Goal: Find specific fact: Find specific fact

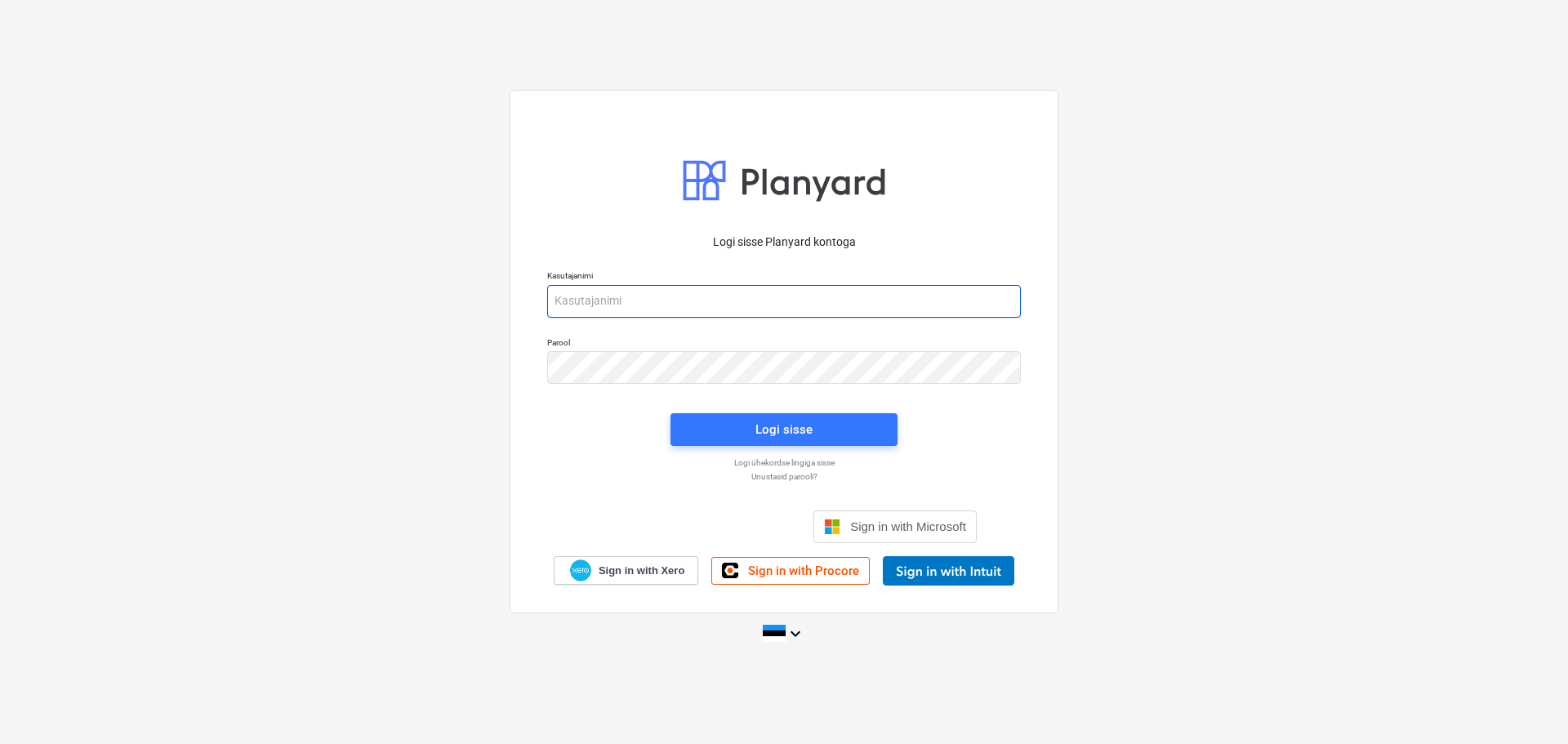
type input "[EMAIL_ADDRESS][DOMAIN_NAME]"
click at [812, 447] on div "Logi sisse" at bounding box center [784, 429] width 246 height 52
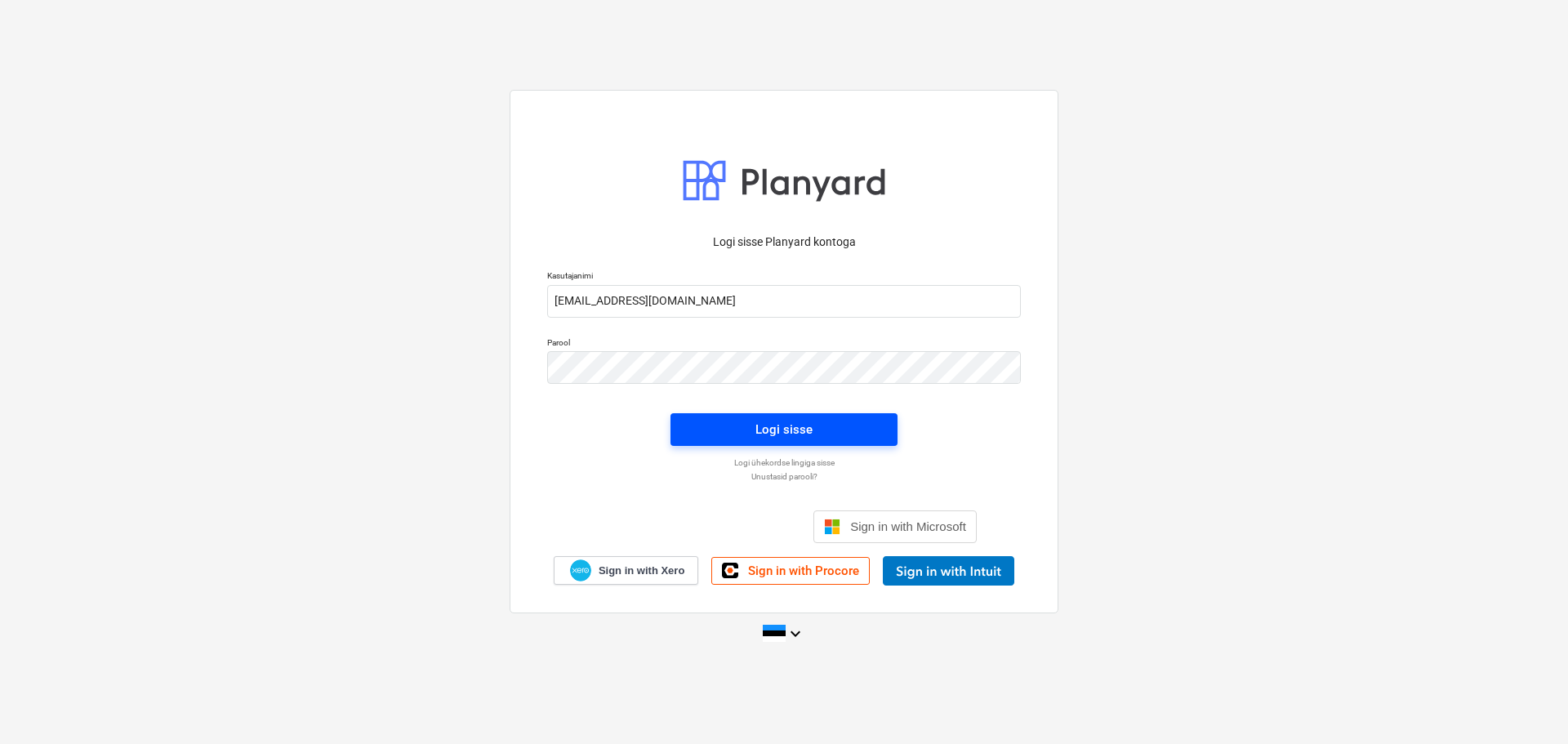
click at [813, 437] on span "Logi sisse" at bounding box center [784, 430] width 187 height 21
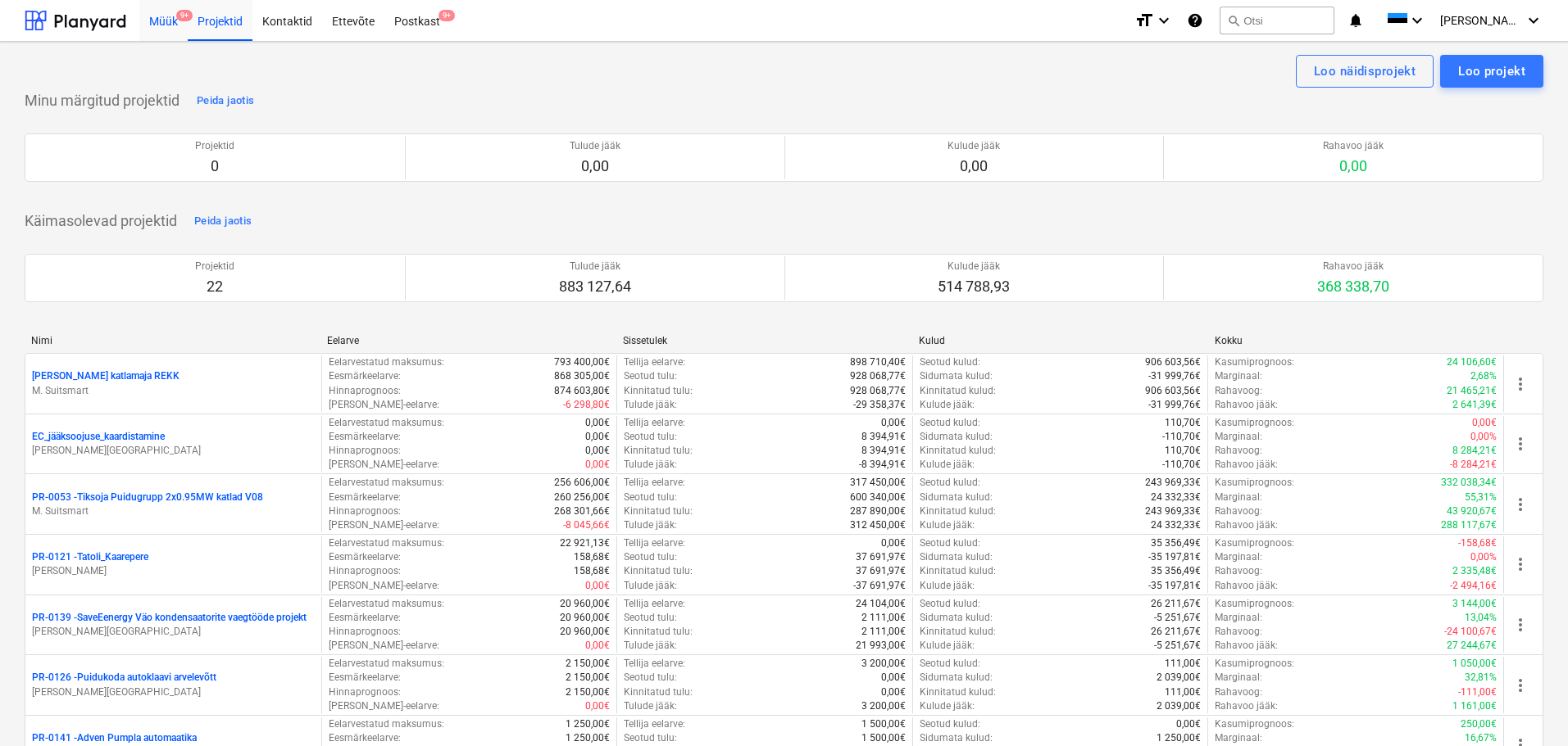
click at [161, 24] on div "Müük 9+" at bounding box center [163, 20] width 49 height 42
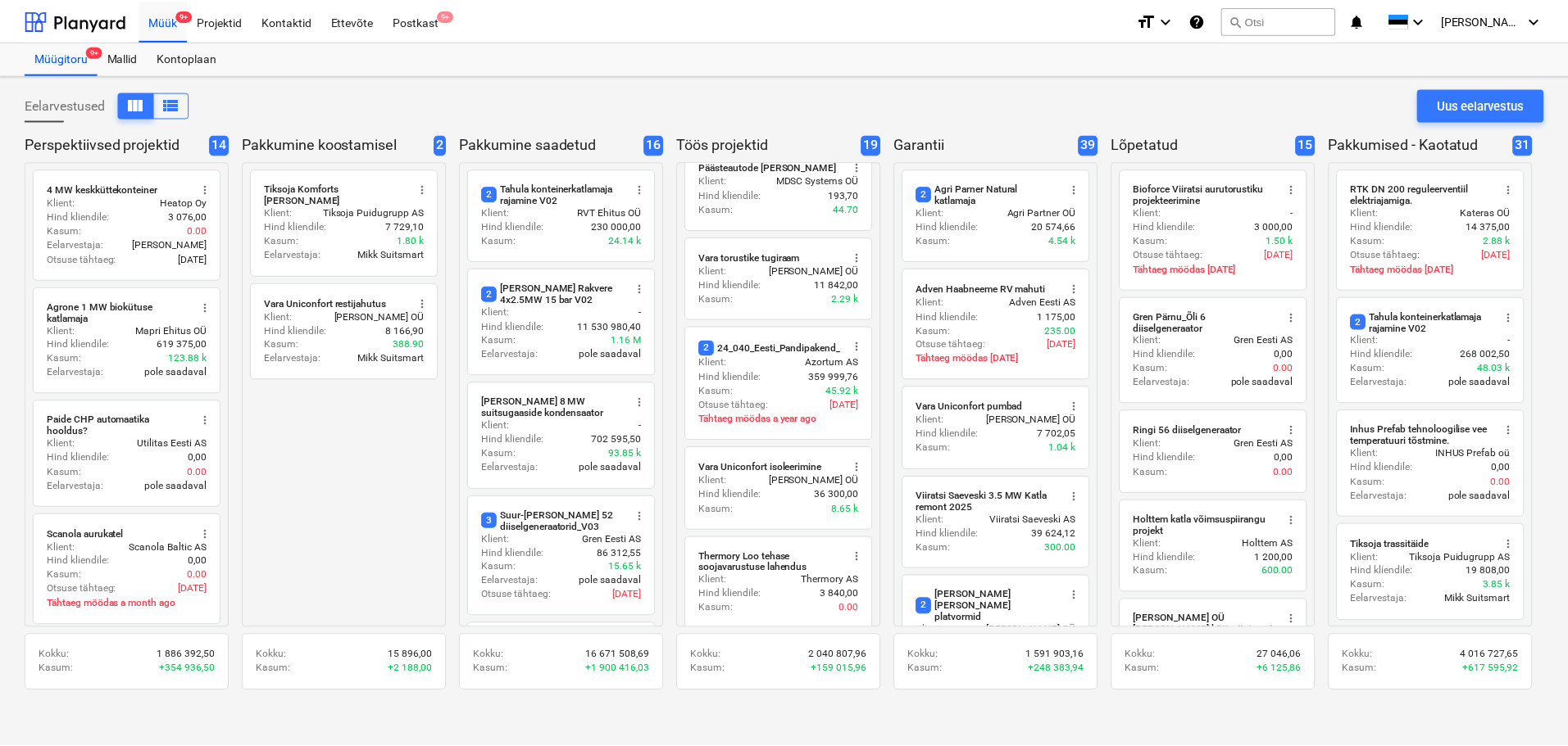
scroll to position [73, 0]
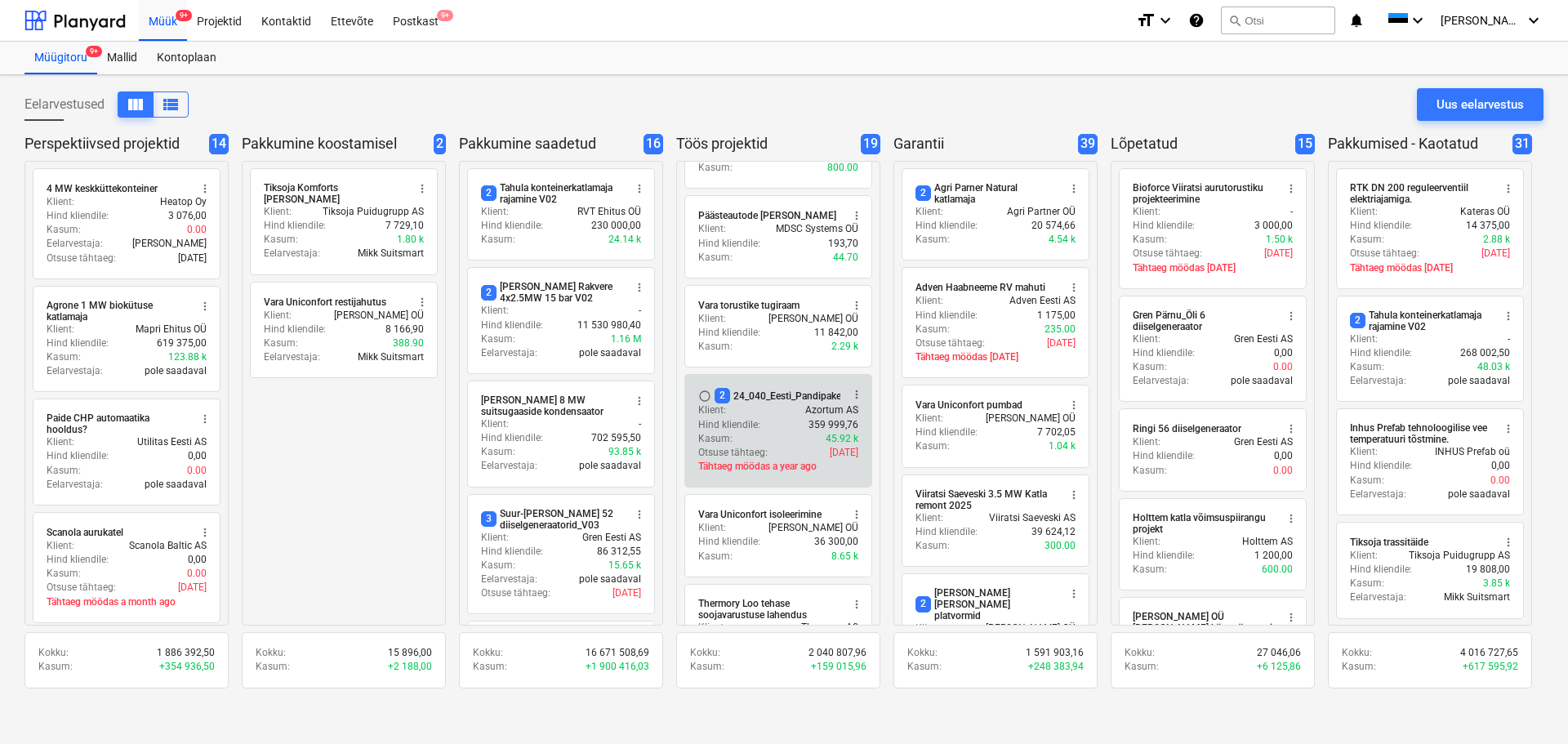
click at [749, 394] on div "2 24_040_Eesti_Pandipakend_elekter_automaatika_V02" at bounding box center [839, 396] width 250 height 15
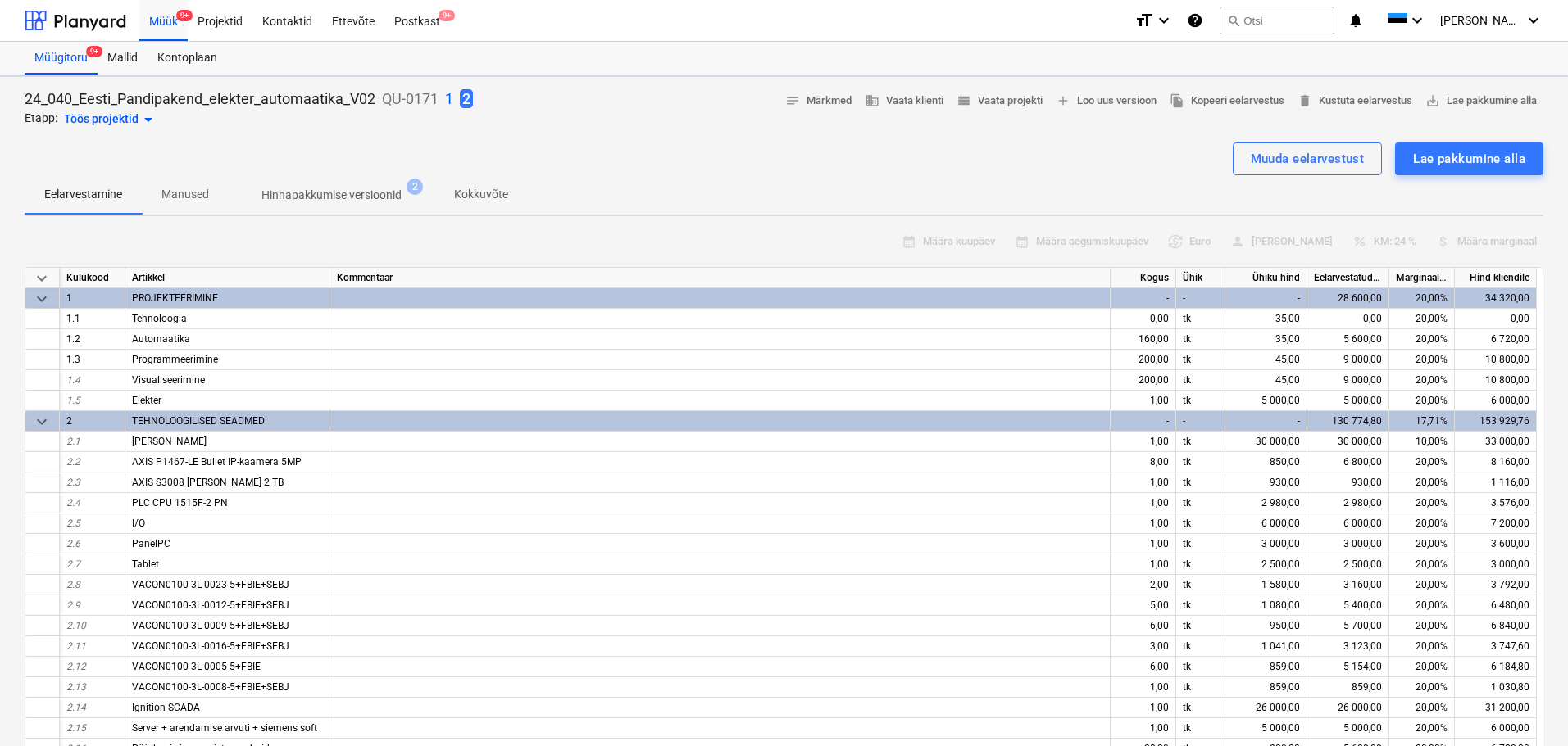
type textarea "x"
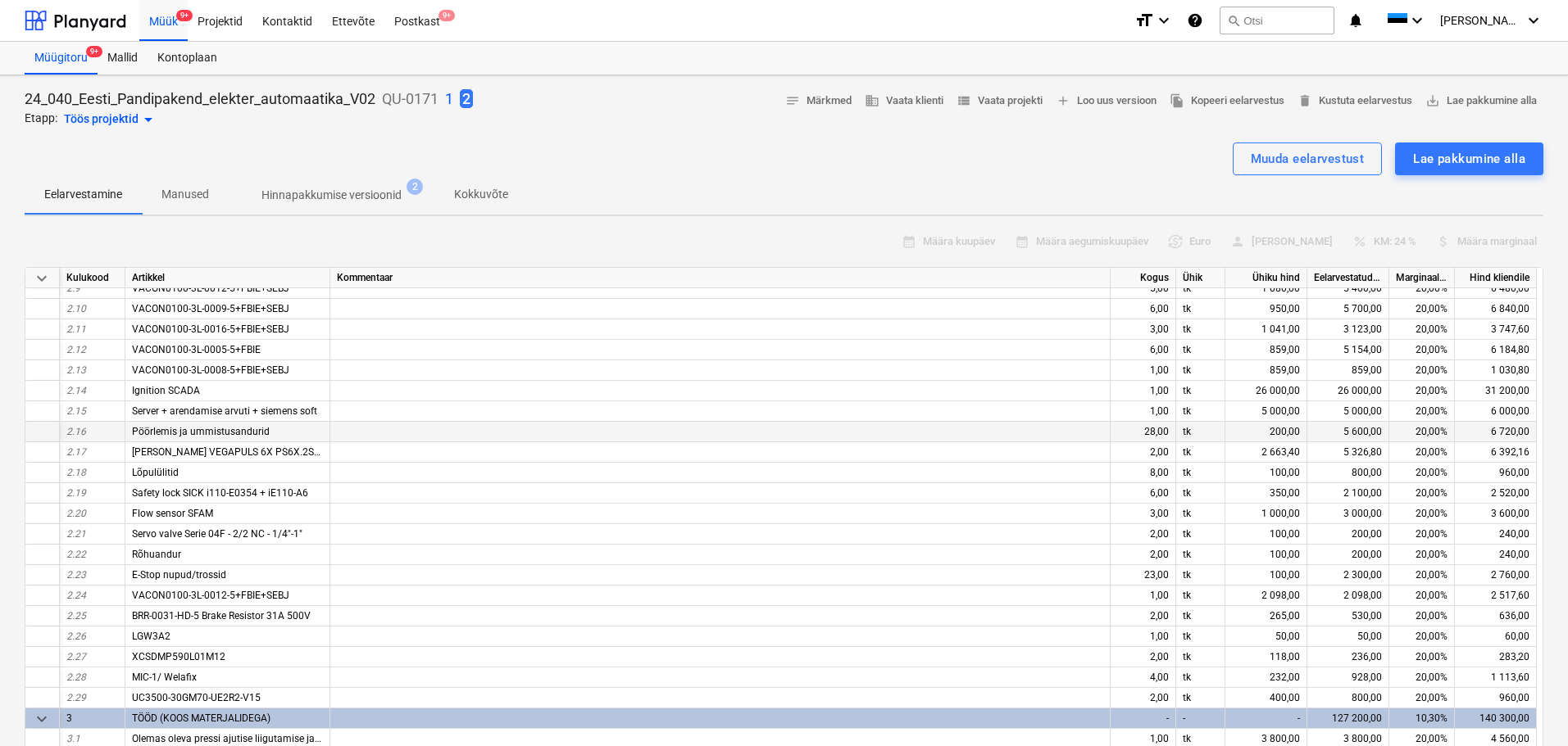
scroll to position [326, 0]
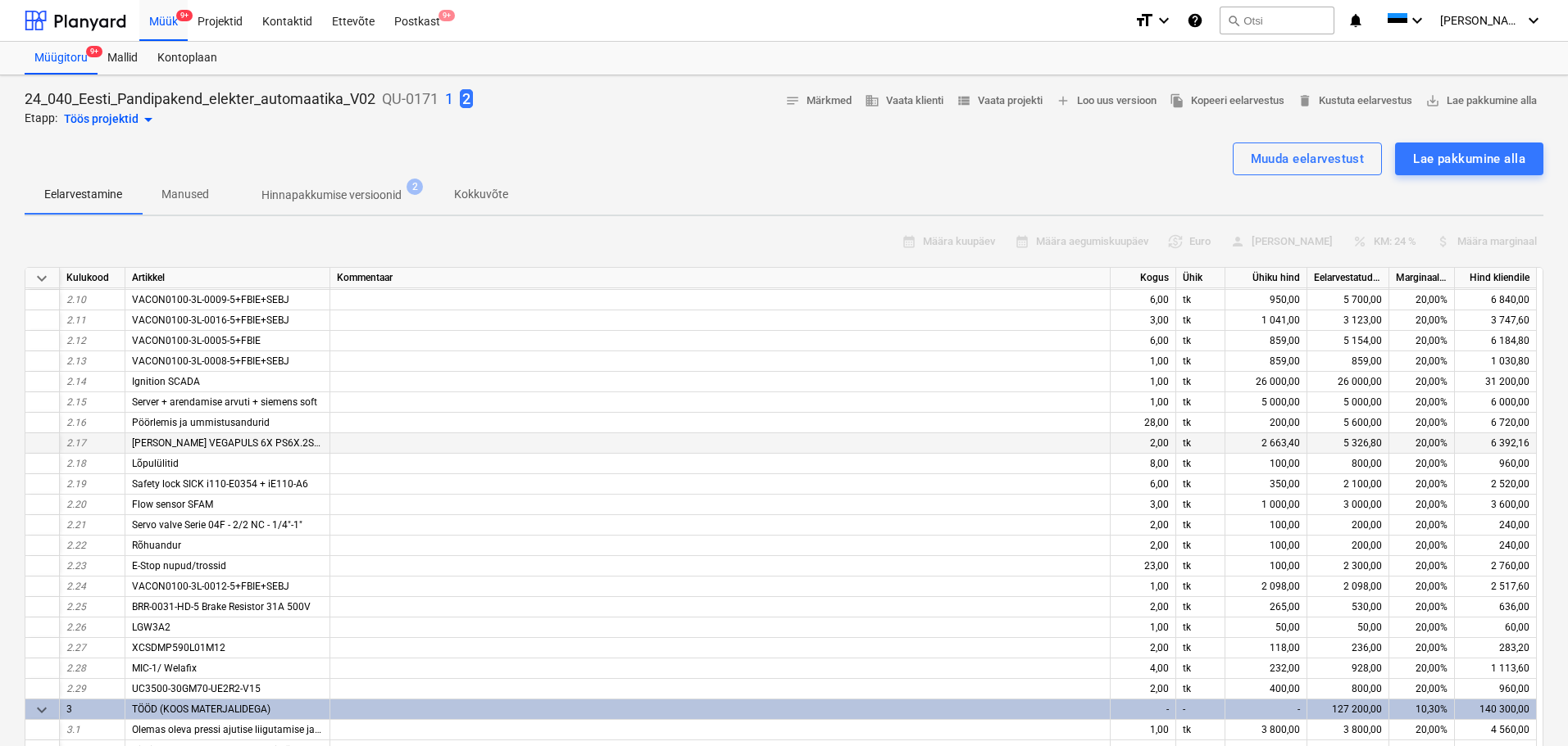
click at [228, 447] on span "[PERSON_NAME] VEGAPULS 6X PS6X.2SWXXBXATKSKHAXXXXXXX" at bounding box center [284, 444] width 306 height 11
drag, startPoint x: 131, startPoint y: 441, endPoint x: 397, endPoint y: 449, distance: 266.1
click at [0, 0] on div "2.17 [PERSON_NAME] VEGAPULS 6X PS6X.2SWXXBXATKSKHAXXXXXXX 2,00 tk 2 663,40 5 32…" at bounding box center [0, 0] width 0 height 0
copy span "[PERSON_NAME] VEGAPULS 6X PS6X.2SWXXBXATKSKHAXXXXXXX"
